Goal: Information Seeking & Learning: Learn about a topic

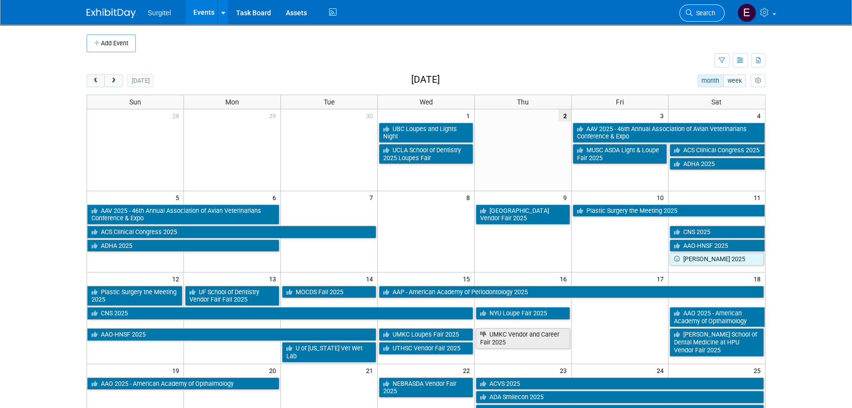
click at [709, 14] on span "Search" at bounding box center [704, 12] width 23 height 7
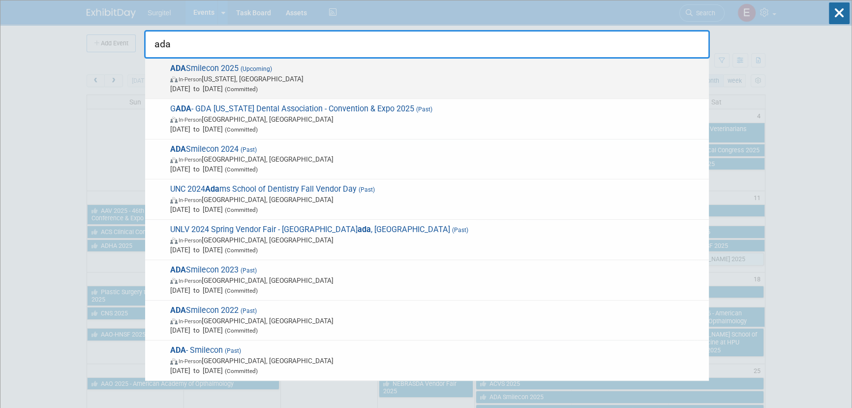
type input "ada"
click at [347, 86] on span "Oct 23, 2025 to Oct 25, 2025 (Committed)" at bounding box center [437, 89] width 534 height 10
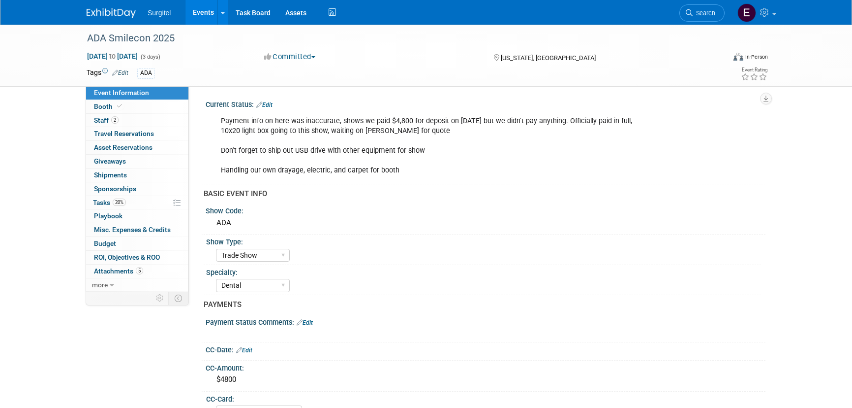
select select "Trade Show"
select select "Dental"
select select "No"
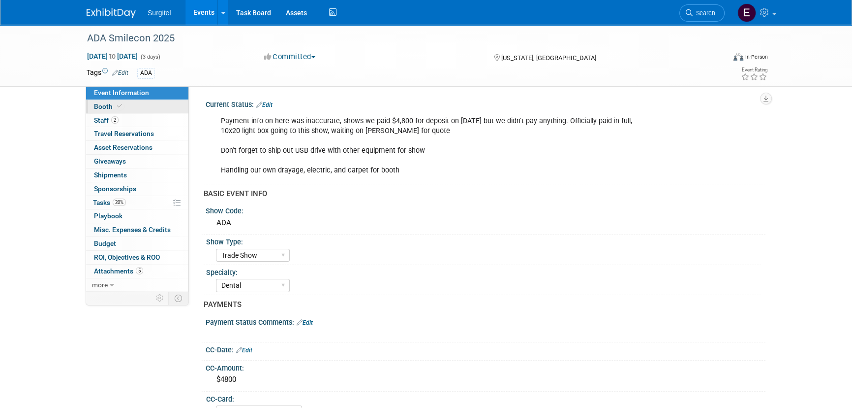
click at [123, 101] on link "Booth" at bounding box center [137, 106] width 102 height 13
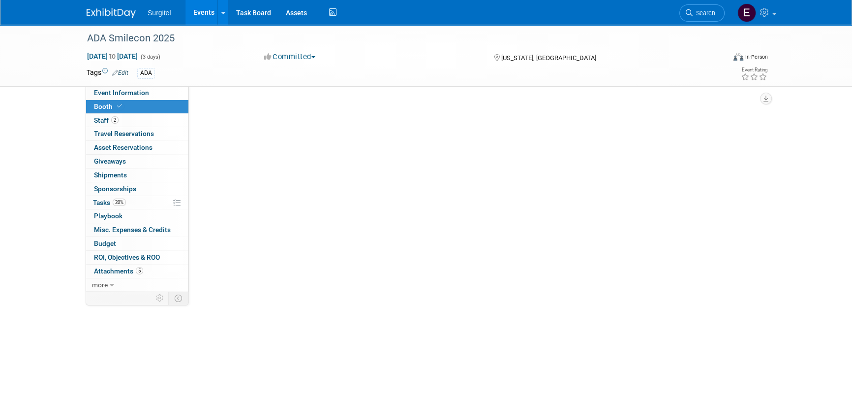
select select "10x20 Backlit"
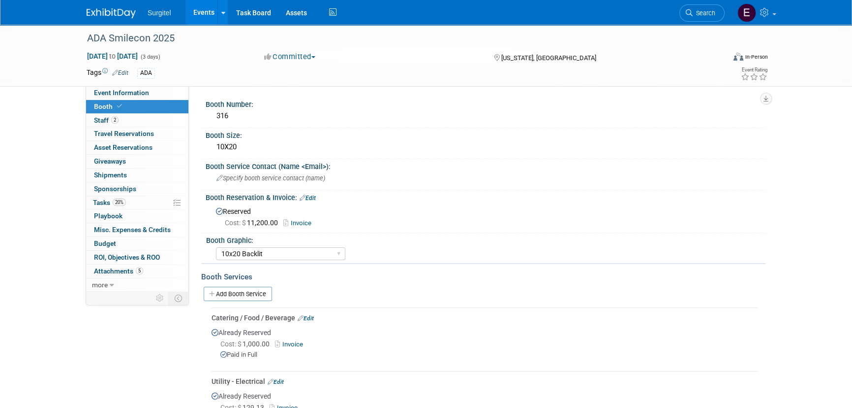
click at [207, 22] on link "Events" at bounding box center [204, 12] width 36 height 25
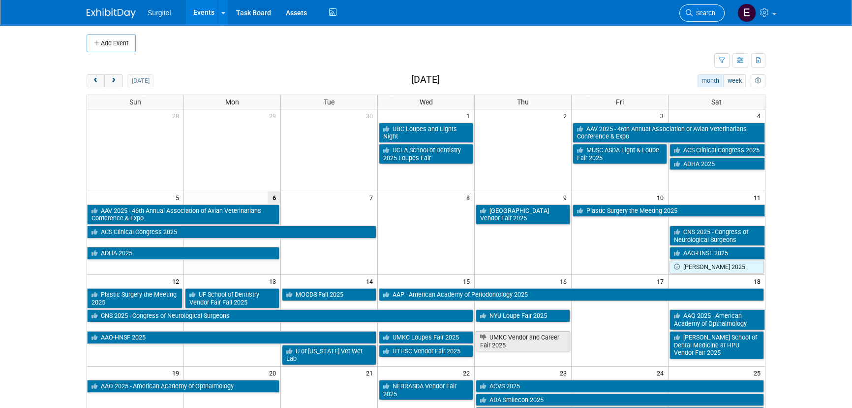
click at [689, 11] on icon at bounding box center [689, 12] width 7 height 7
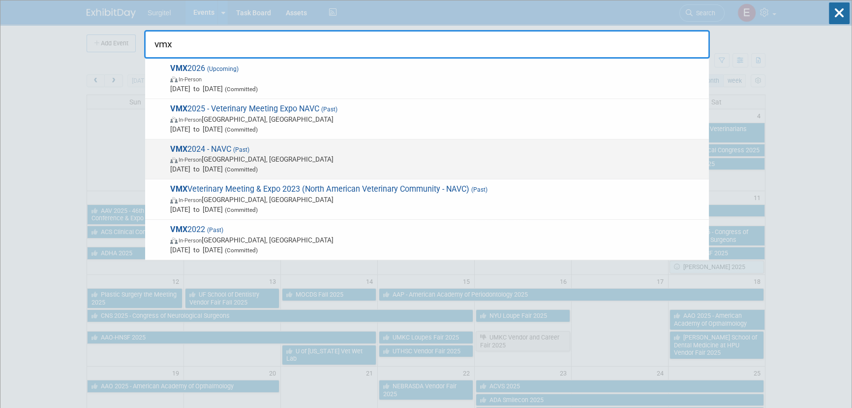
type input "vmx"
click at [287, 164] on span "Jan 14, 2024 to Jan 17, 2024 (Committed)" at bounding box center [437, 169] width 534 height 10
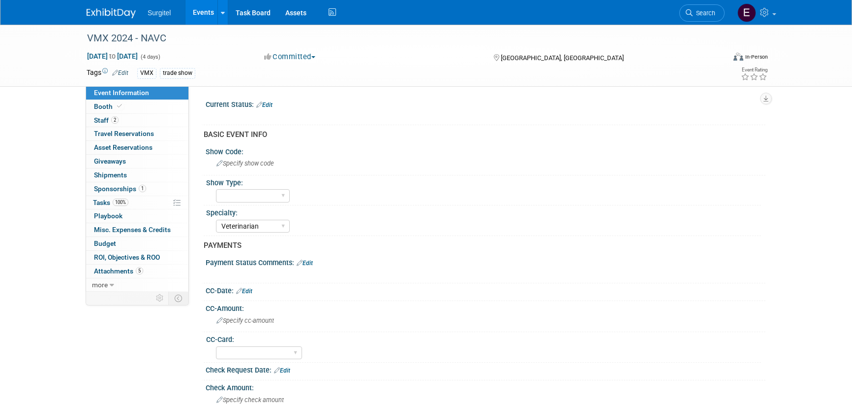
select select "Veterinarian"
select select "Yes"
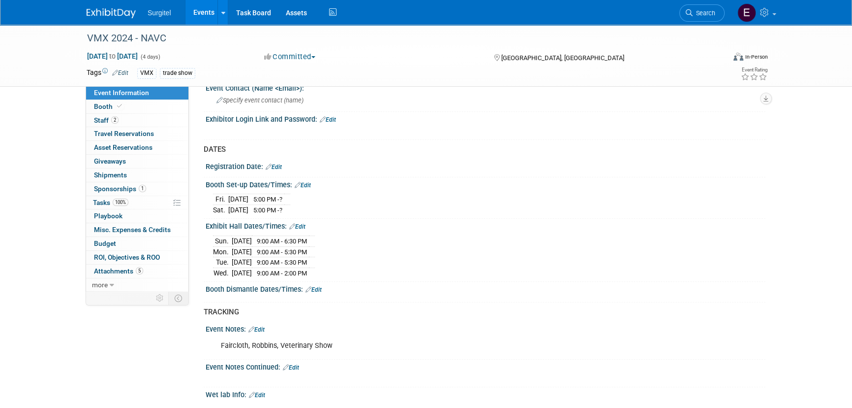
scroll to position [735, 0]
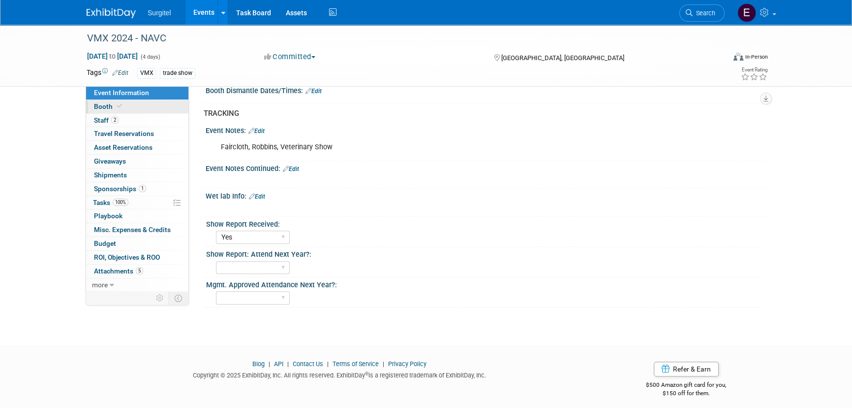
click at [128, 109] on link "Booth" at bounding box center [137, 106] width 102 height 13
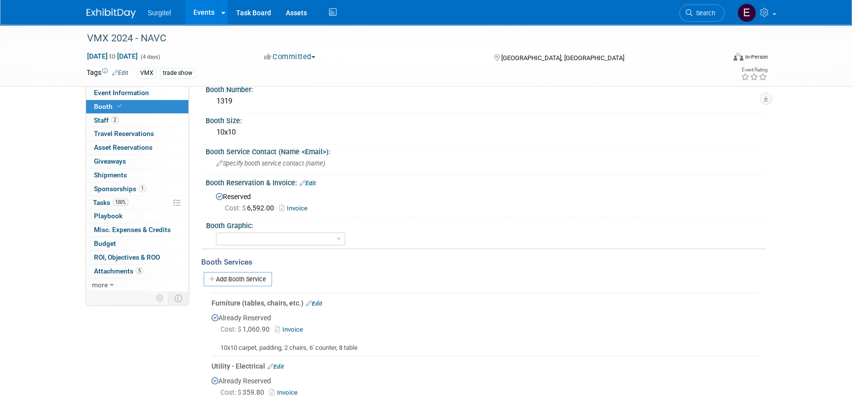
scroll to position [0, 0]
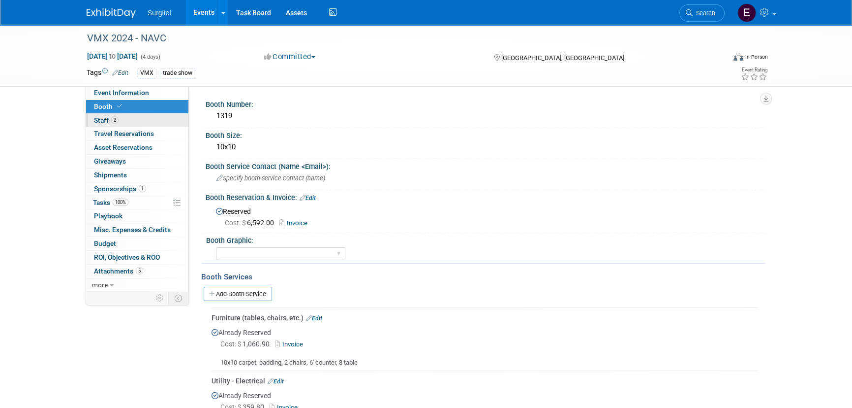
click at [122, 115] on link "2 Staff 2" at bounding box center [137, 120] width 102 height 13
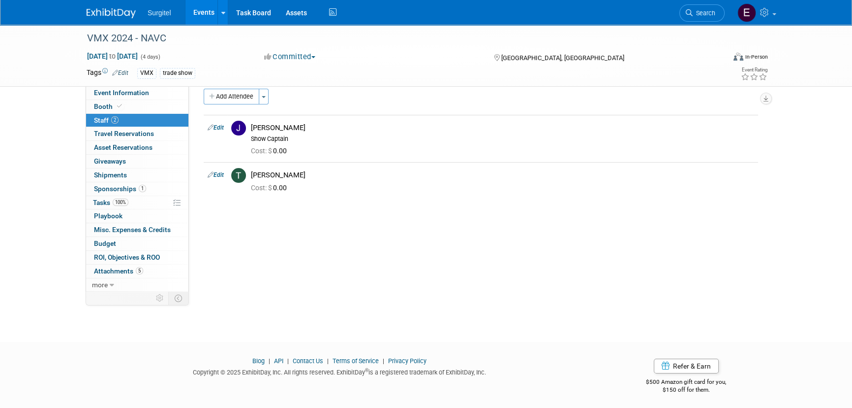
scroll to position [14, 0]
click at [147, 274] on link "5 Attachments 5" at bounding box center [137, 270] width 102 height 13
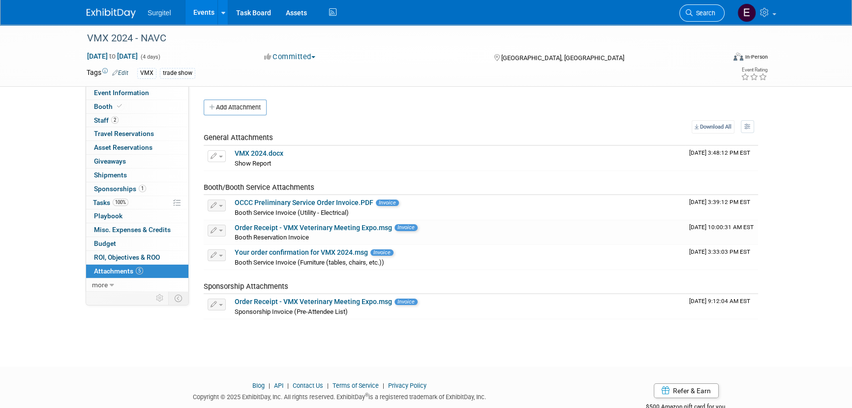
click at [686, 17] on link "Search" at bounding box center [702, 12] width 45 height 17
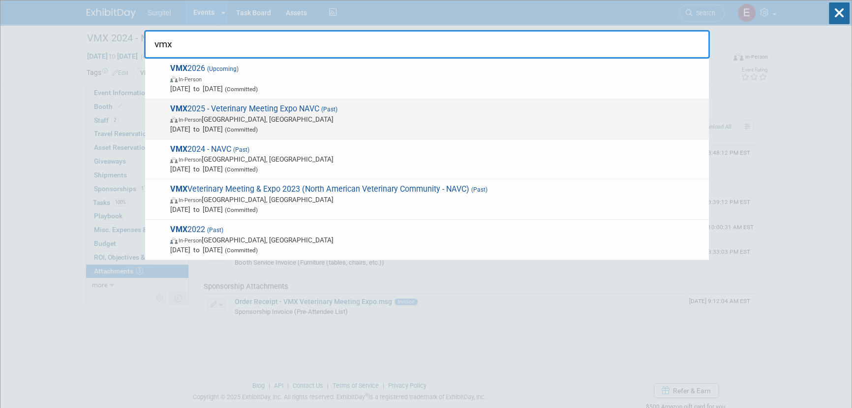
type input "vmx"
click at [258, 109] on span "VMX 2025 - Veterinary Meeting Expo NAVC (Past) In-Person Orlando, FL Jan 25, 20…" at bounding box center [435, 119] width 537 height 30
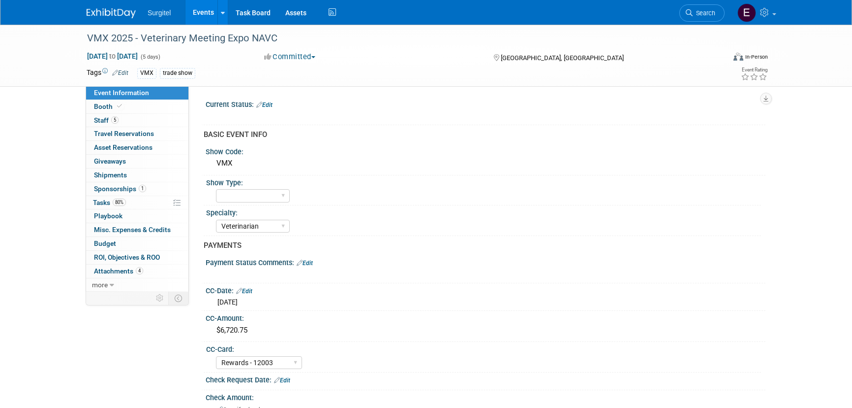
select select "Veterinarian"
select select "Rewards - 12003"
select select "Yes"
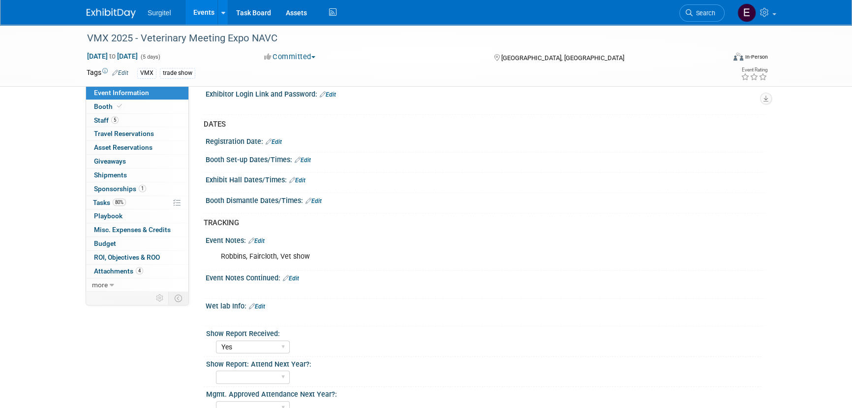
scroll to position [673, 0]
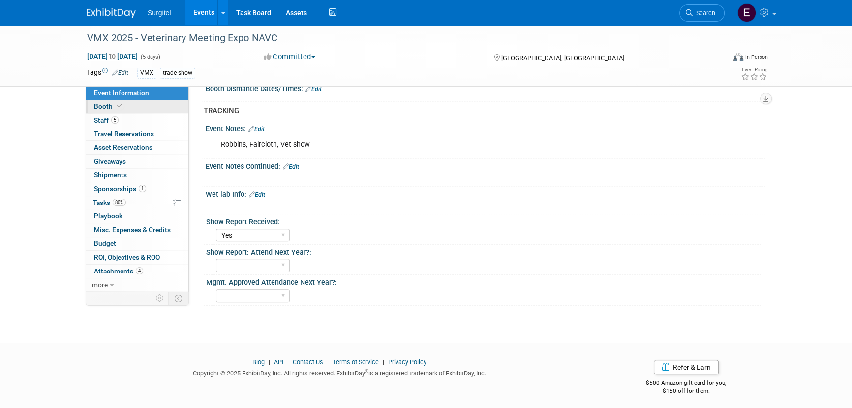
click at [125, 100] on link "Booth" at bounding box center [137, 106] width 102 height 13
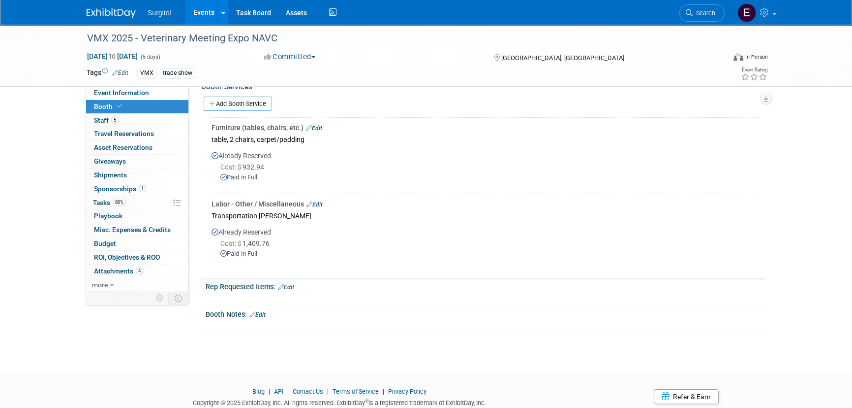
scroll to position [221, 0]
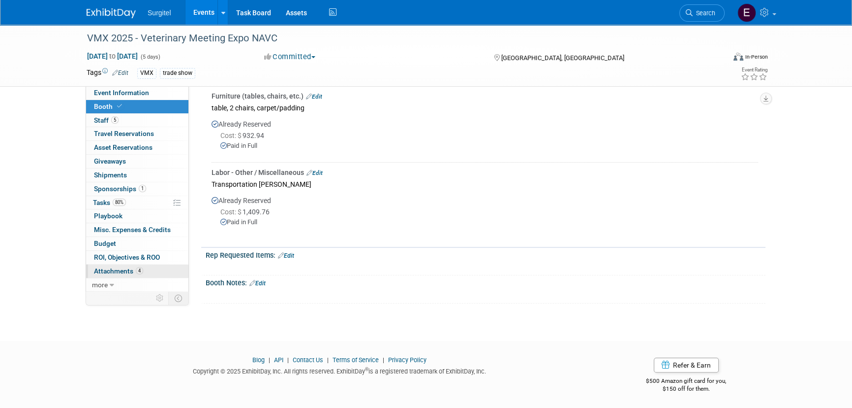
click at [144, 267] on link "4 Attachments 4" at bounding box center [137, 270] width 102 height 13
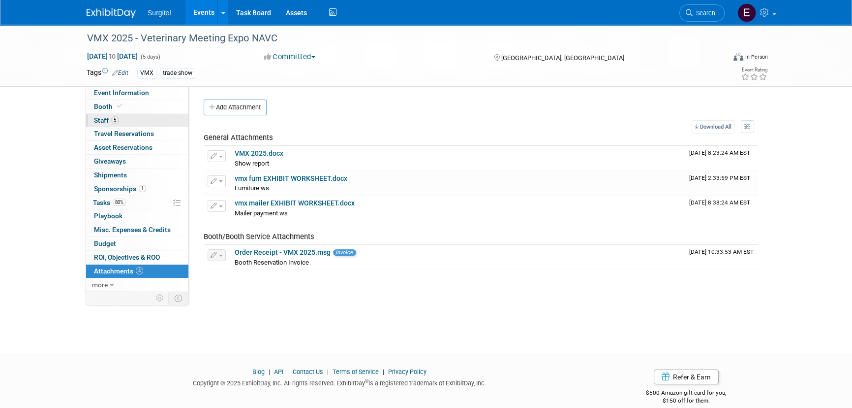
click at [119, 120] on link "5 Staff 5" at bounding box center [137, 120] width 102 height 13
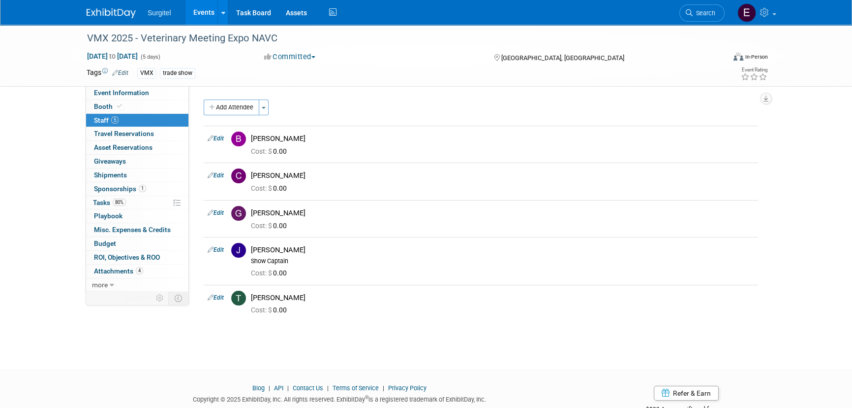
click at [195, 19] on link "Events" at bounding box center [204, 12] width 36 height 25
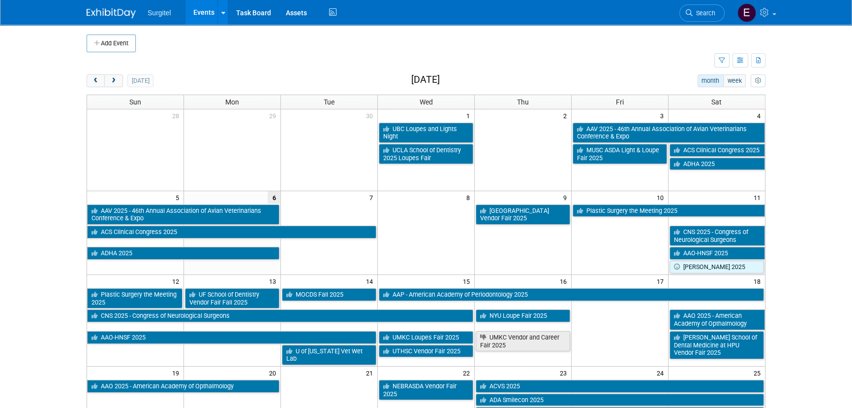
click at [709, 14] on span "Search" at bounding box center [704, 12] width 23 height 7
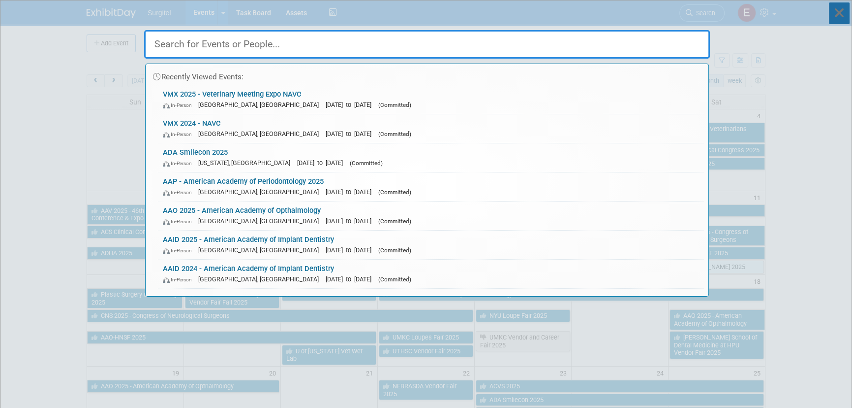
click at [839, 7] on icon at bounding box center [839, 13] width 21 height 22
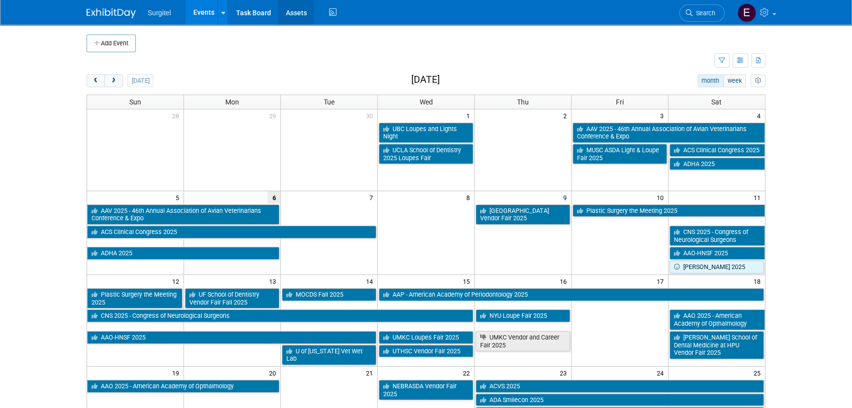
click at [289, 14] on link "Assets" at bounding box center [296, 12] width 36 height 25
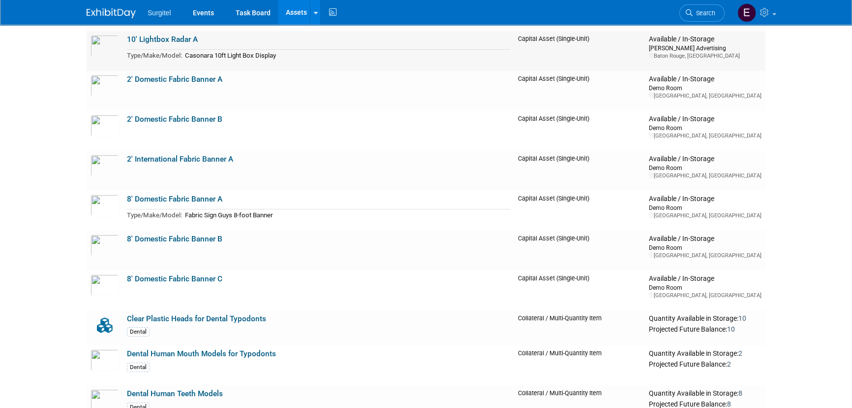
scroll to position [89, 0]
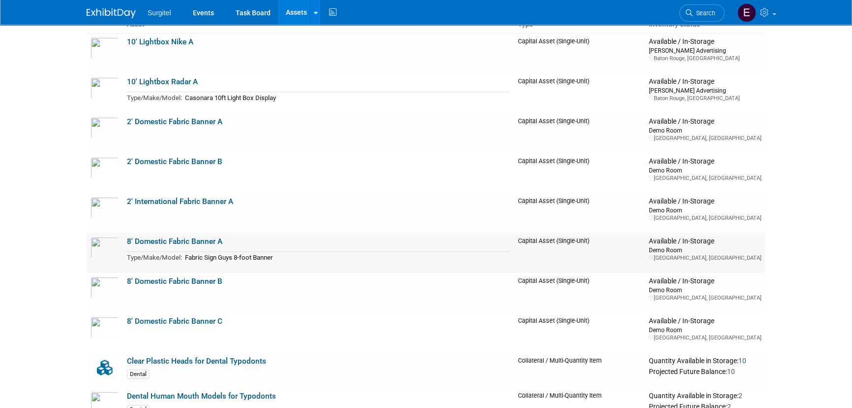
click at [207, 243] on link "8' Domestic Fabric Banner A" at bounding box center [174, 241] width 95 height 9
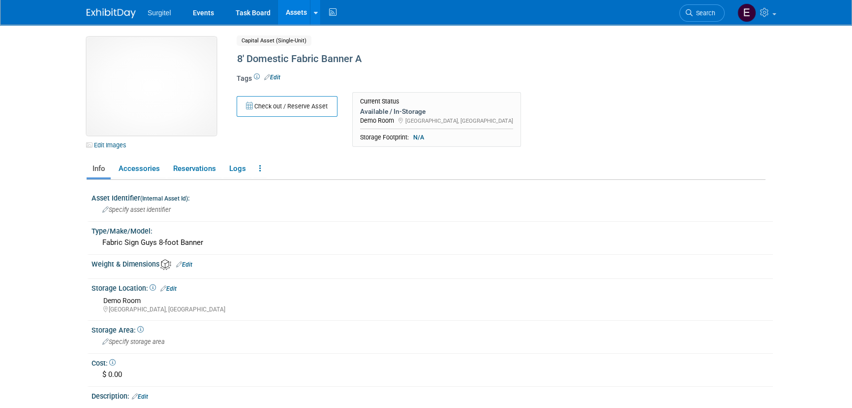
click at [140, 73] on img at bounding box center [152, 86] width 130 height 98
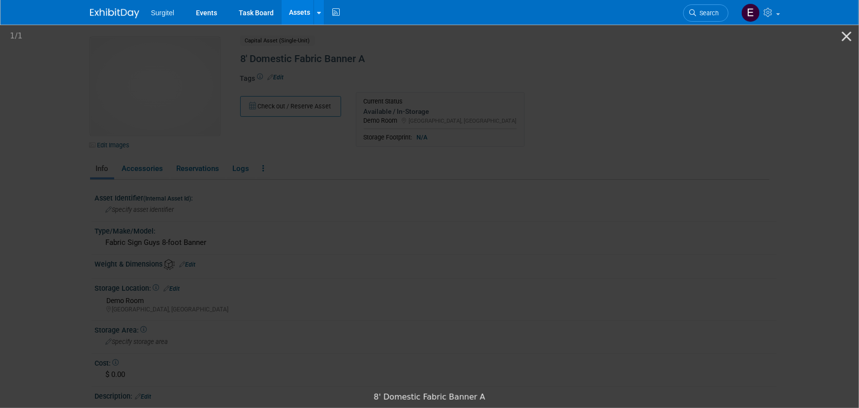
scroll to position [142, 0]
